Goal: Check status

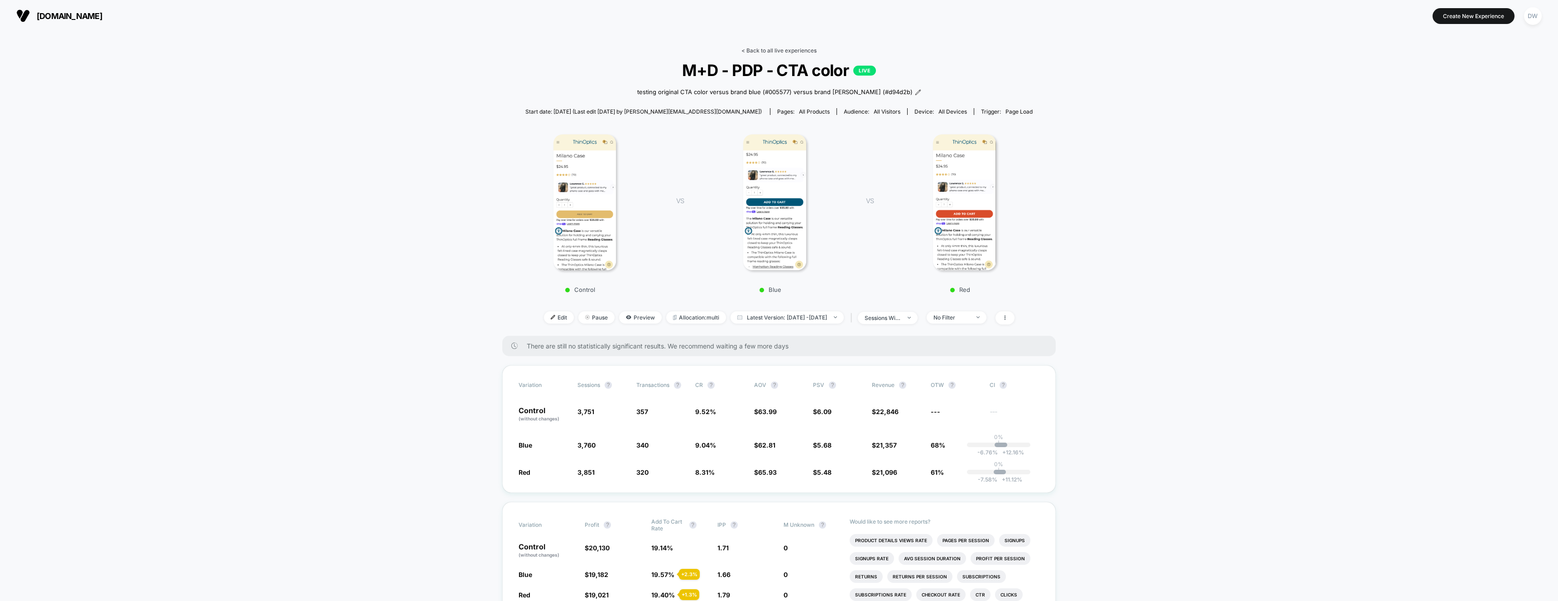
click at [778, 47] on link "< Back to all live experiences" at bounding box center [778, 50] width 75 height 7
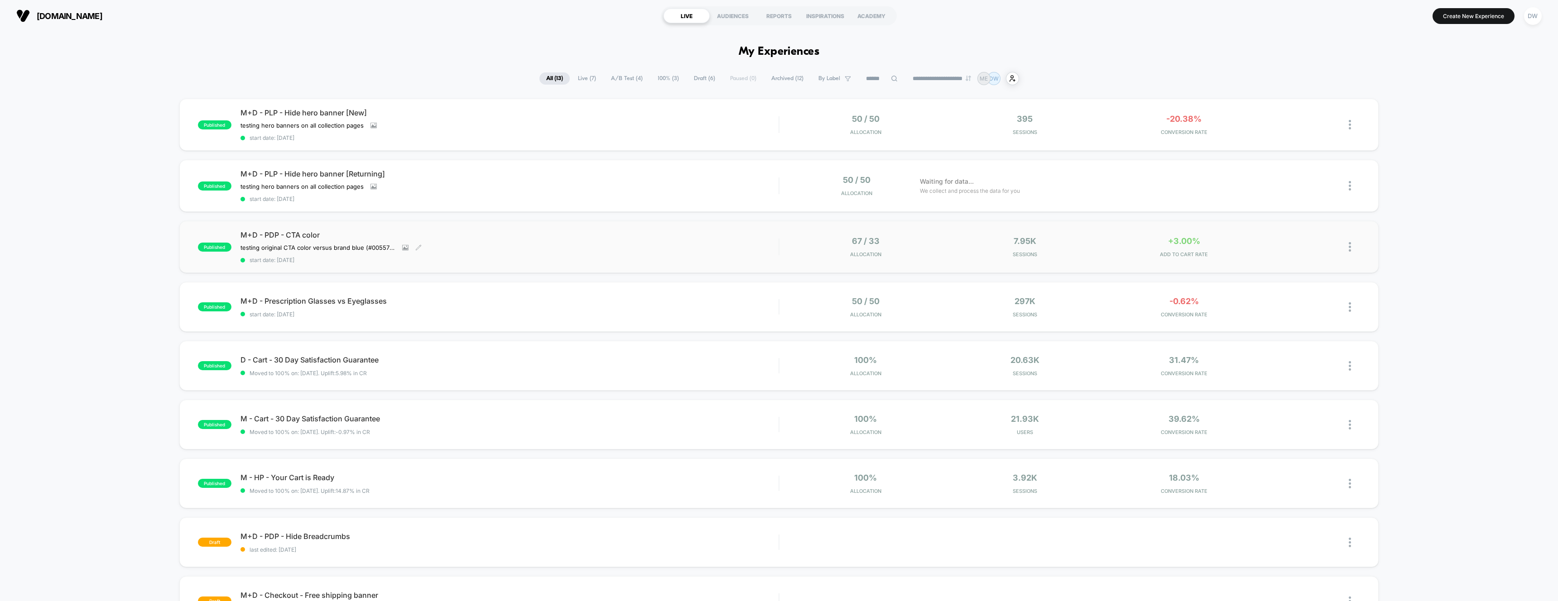
click at [510, 245] on div "testing original CTA color versus brand blue (#005577) versus brand [PERSON_NAM…" at bounding box center [428, 247] width 377 height 7
